Goal: Use online tool/utility: Utilize a website feature to perform a specific function

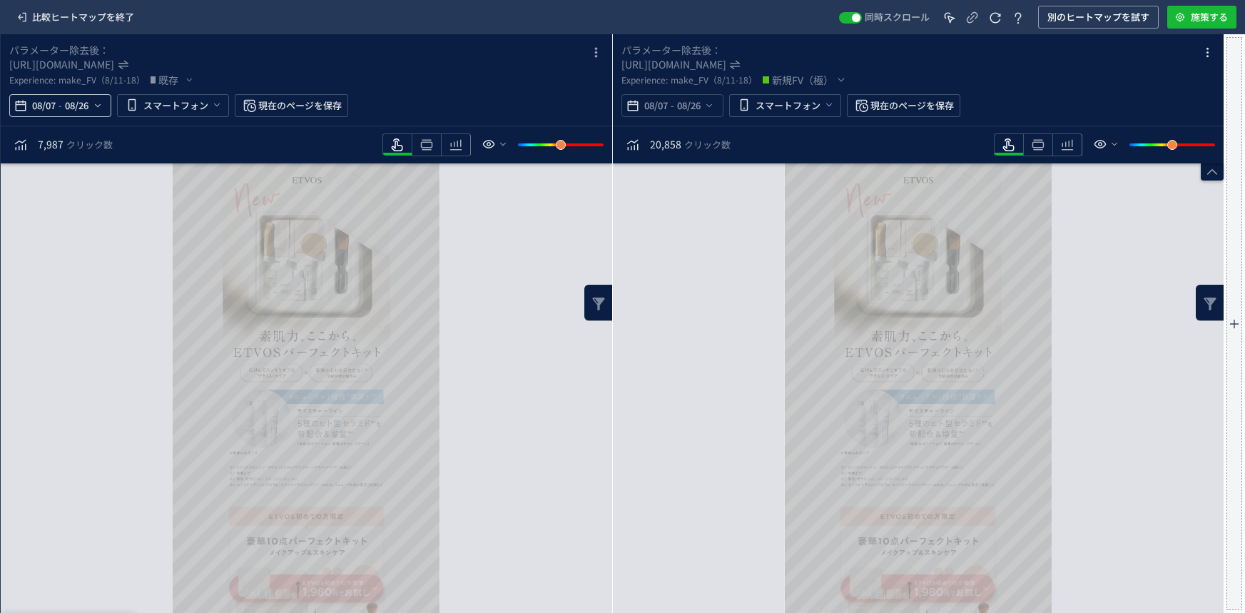
click at [76, 107] on span "08/26" at bounding box center [76, 105] width 29 height 29
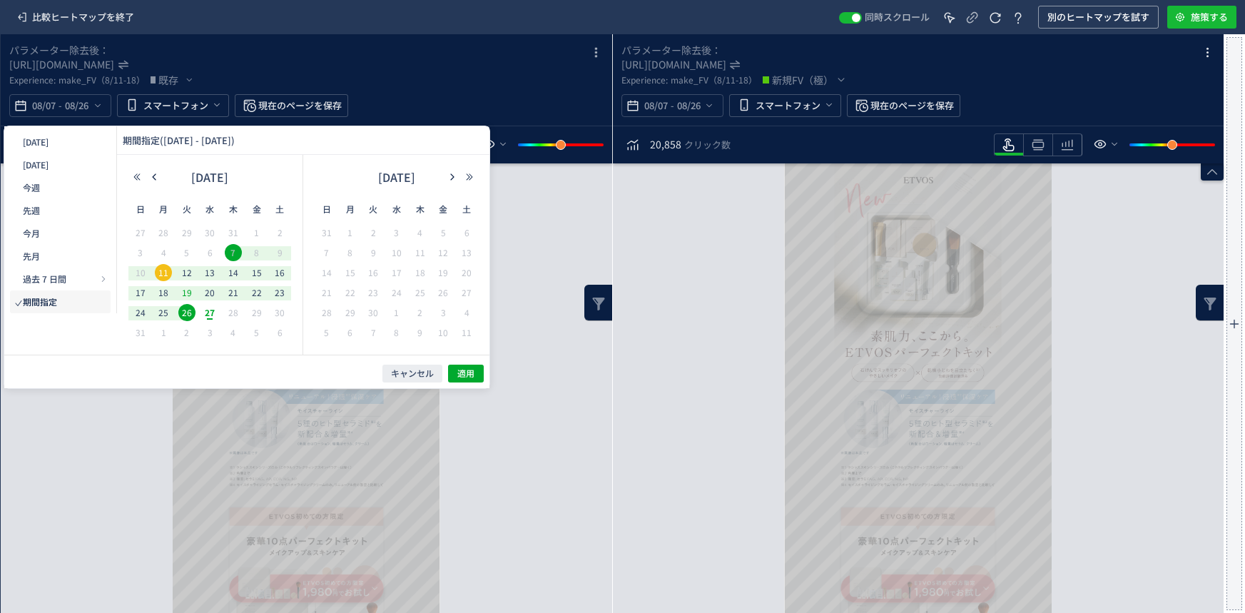
click at [0, 0] on span "19" at bounding box center [0, 0] width 0 height 0
click at [0, 0] on span "25" at bounding box center [0, 0] width 0 height 0
click at [0, 0] on span "適用" at bounding box center [0, 0] width 0 height 0
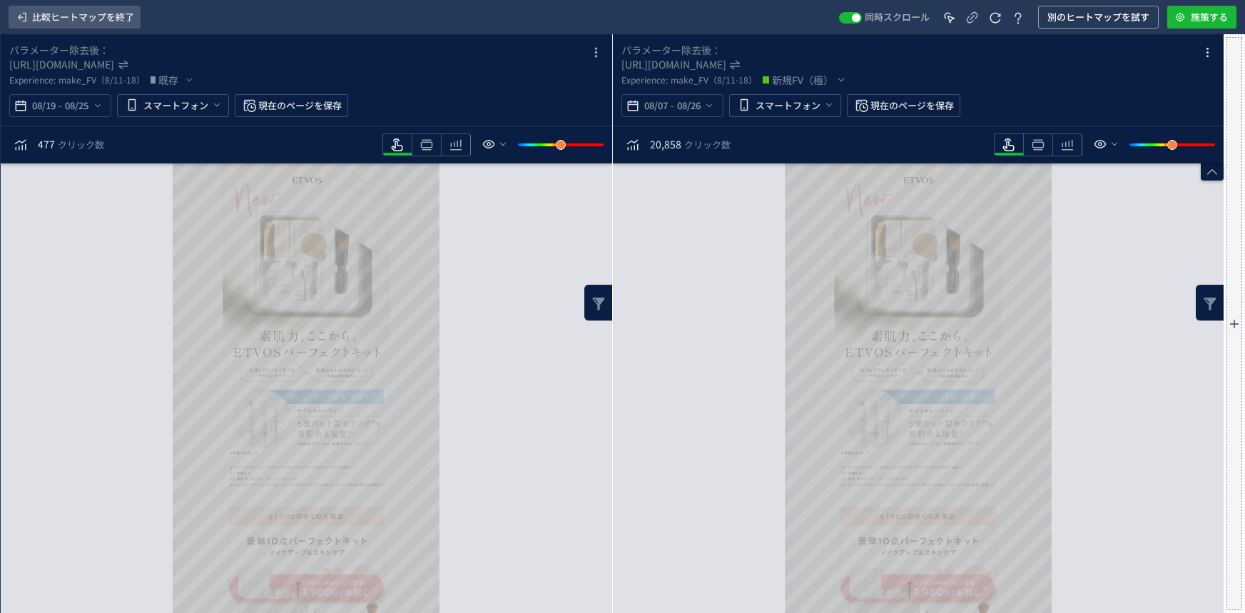
click at [103, 24] on span "比較ヒートマップを終了" at bounding box center [83, 17] width 102 height 23
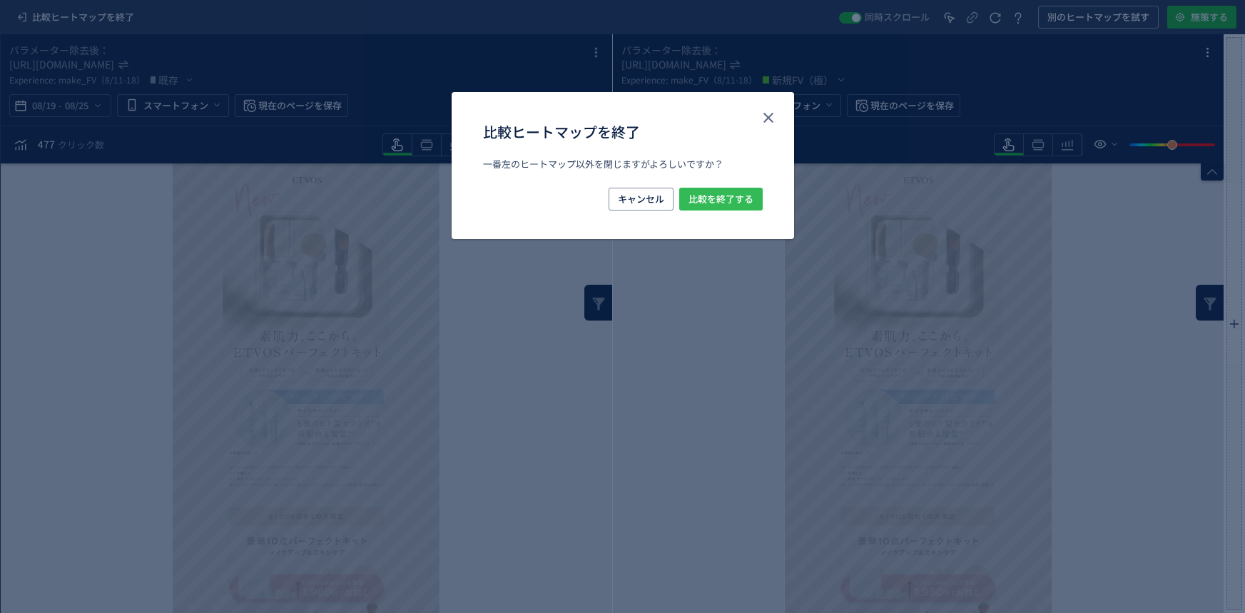
click at [0, 0] on span "比較を終了する" at bounding box center [0, 0] width 0 height 0
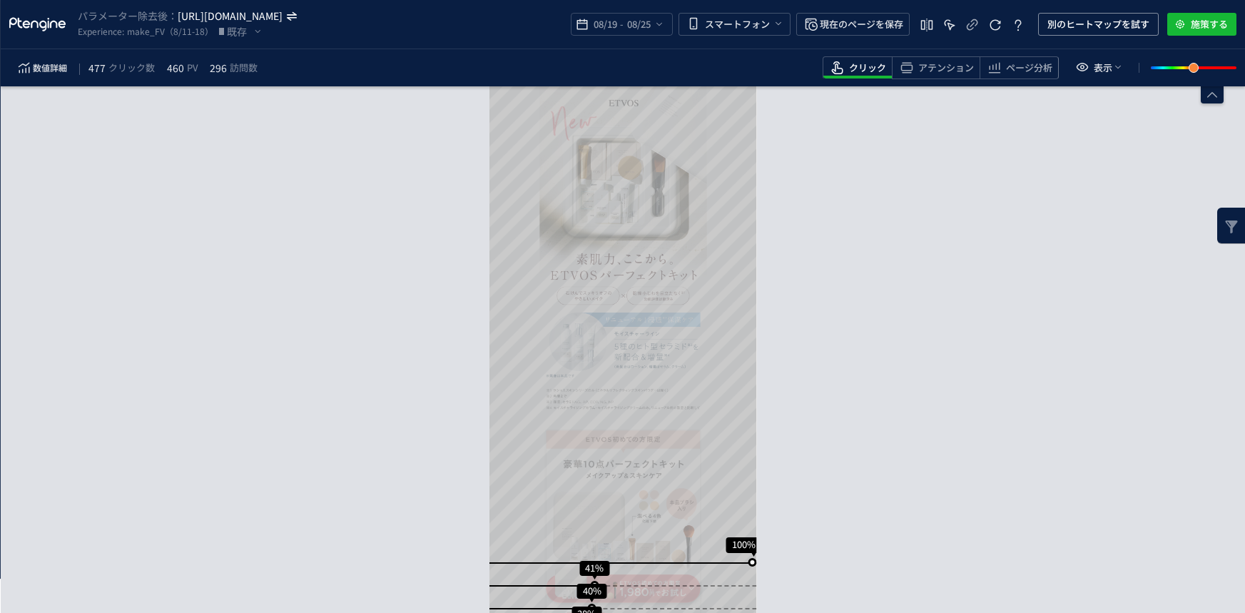
click at [284, 17] on icon "[URL][DOMAIN_NAME]" at bounding box center [231, 16] width 106 height 14
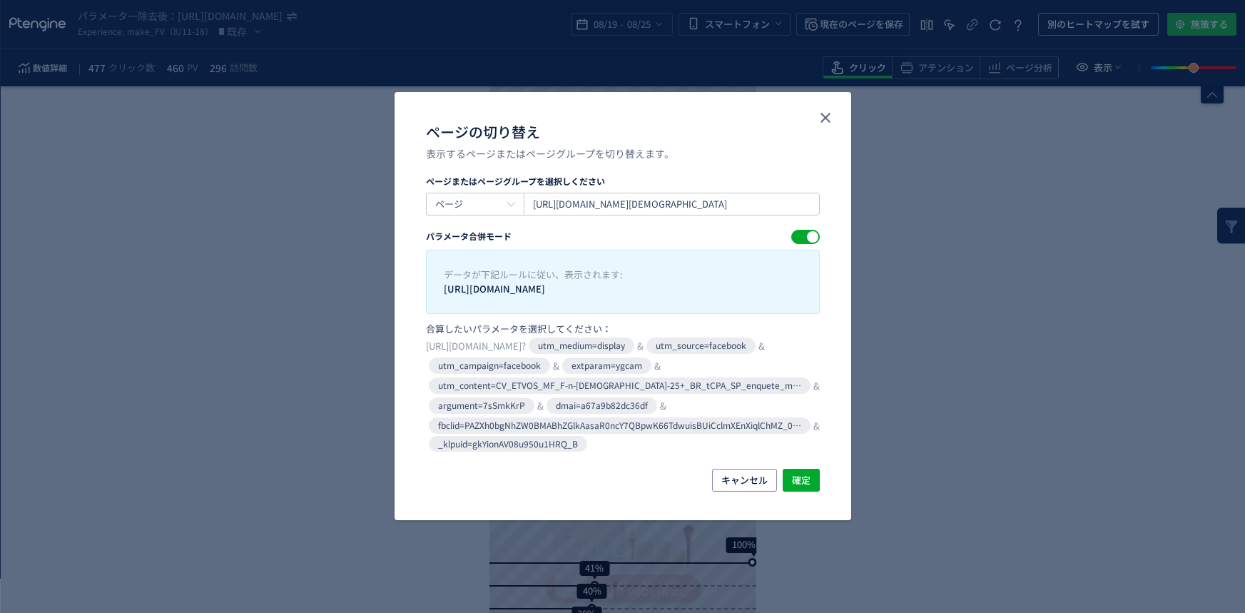
click at [150, 257] on div "ページの切り替え 表示するページまたはページグループを切り替えます。 ページまたはページグループを選択しください ページ [URL][DOMAIN_NAME]…" at bounding box center [622, 306] width 1245 height 613
click at [825, 115] on icon "close" at bounding box center [825, 117] width 17 height 17
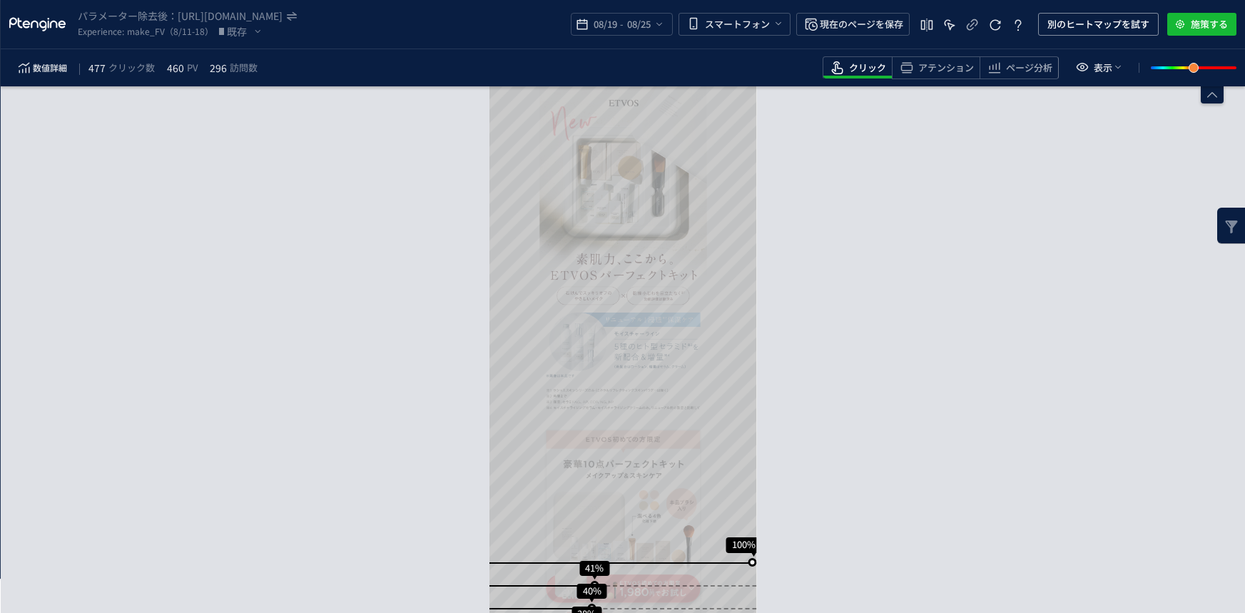
click at [23, 33] on div "パラメーター除去後： [URL][DOMAIN_NAME] Experience: make_FV（8/11-18） 既存 08/19 - 08/25 スマー…" at bounding box center [623, 24] width 1244 height 49
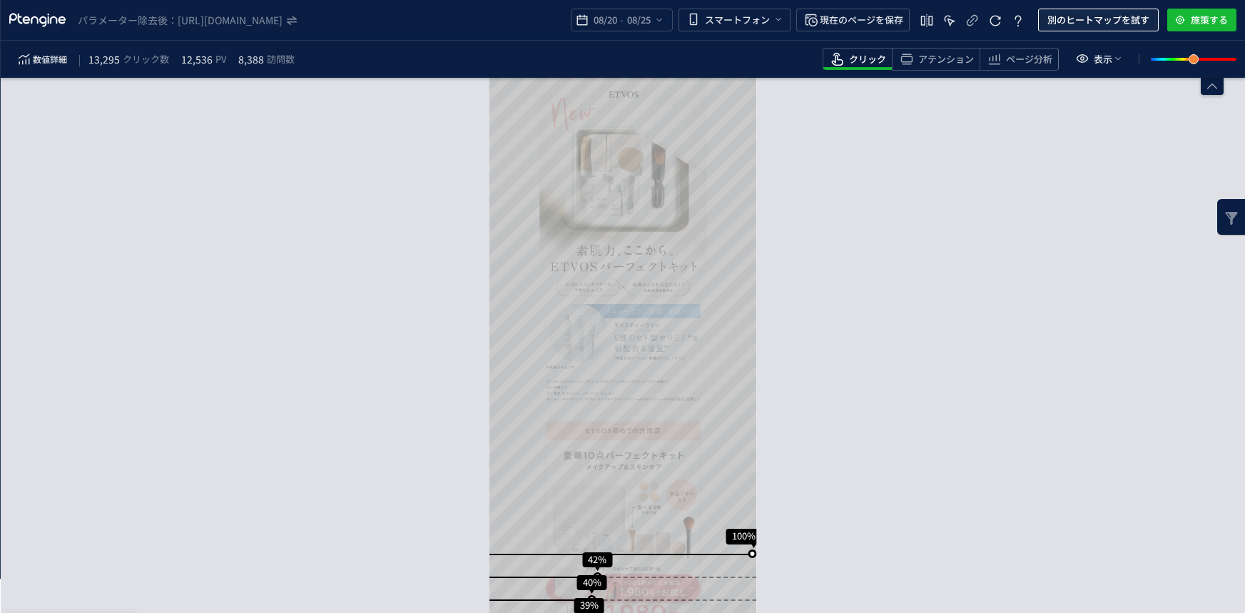
click at [1133, 17] on span "別のヒートマップを試す" at bounding box center [1098, 20] width 102 height 23
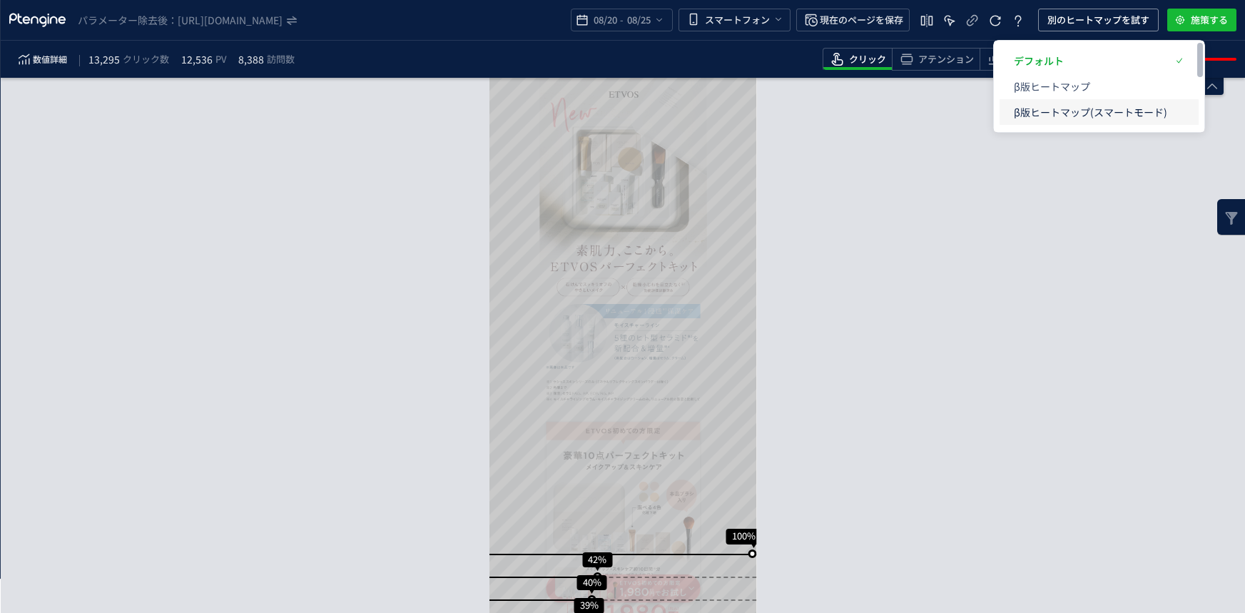
click at [0, 0] on p "β版ヒートマップ(スマートモード)" at bounding box center [0, 0] width 0 height 0
